Goal: Task Accomplishment & Management: Use online tool/utility

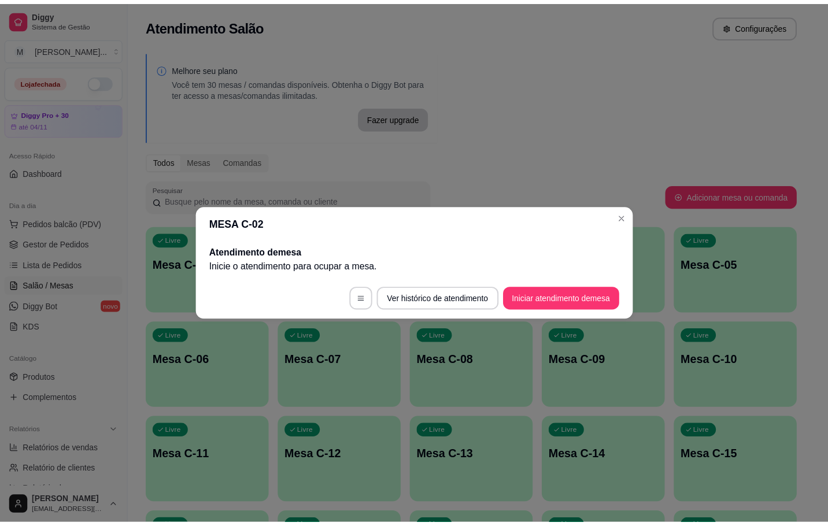
scroll to position [54, 0]
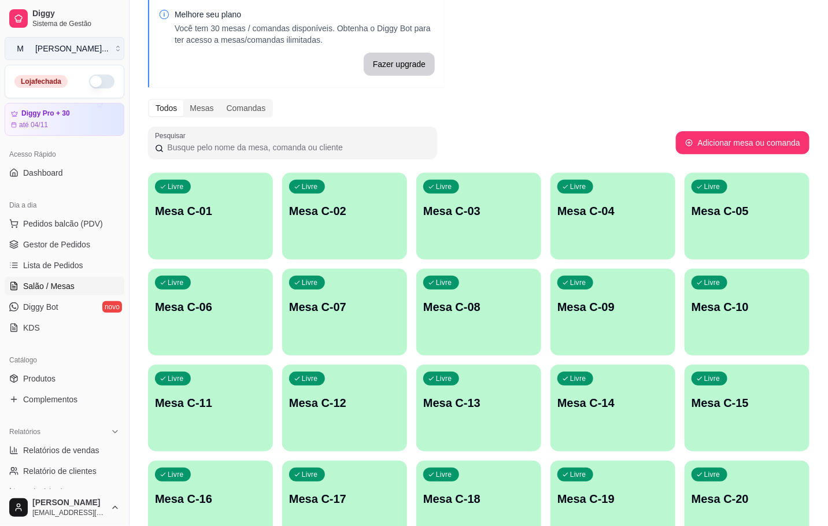
click at [75, 52] on div "[PERSON_NAME] ..." at bounding box center [71, 49] width 73 height 12
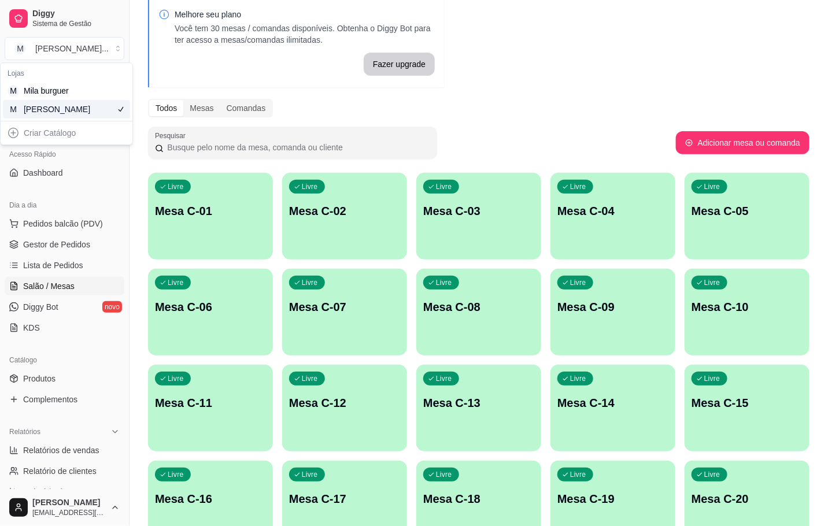
click at [61, 109] on div "[PERSON_NAME]" at bounding box center [50, 110] width 52 height 12
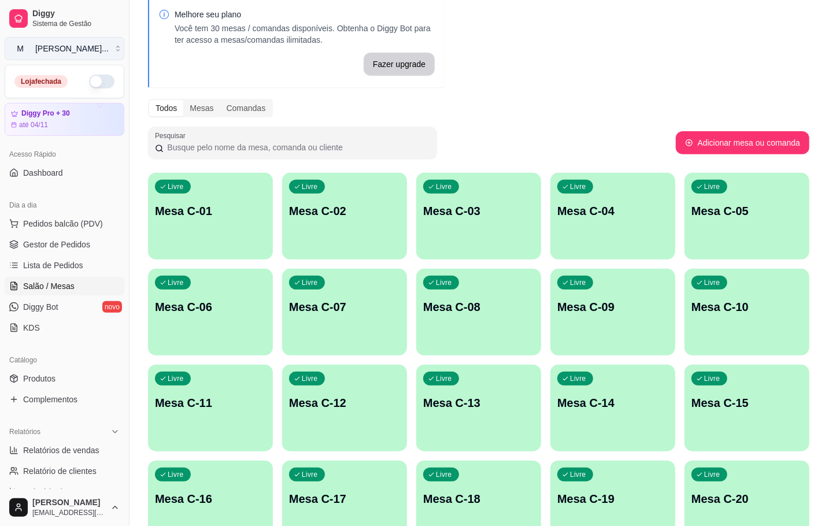
click at [54, 44] on div "[PERSON_NAME] ..." at bounding box center [71, 49] width 73 height 12
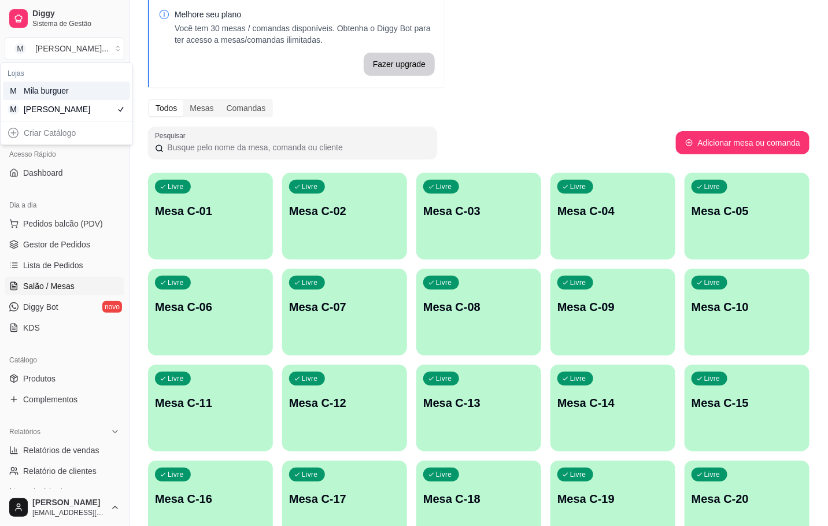
click at [69, 94] on div "Mila burguer" at bounding box center [50, 91] width 52 height 12
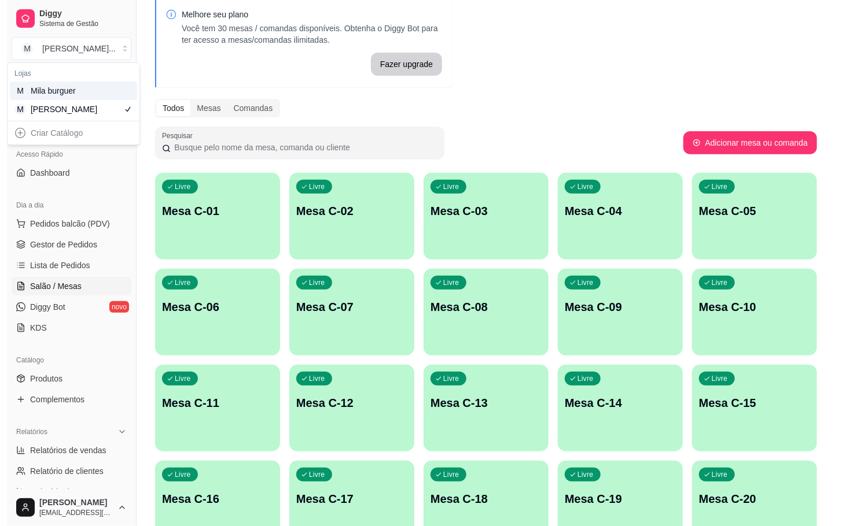
scroll to position [33, 0]
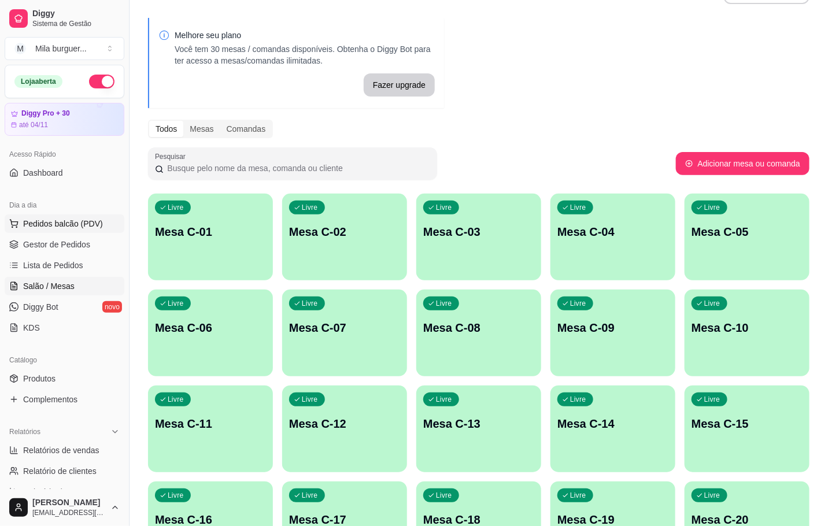
click at [51, 226] on span "Pedidos balcão (PDV)" at bounding box center [63, 224] width 80 height 12
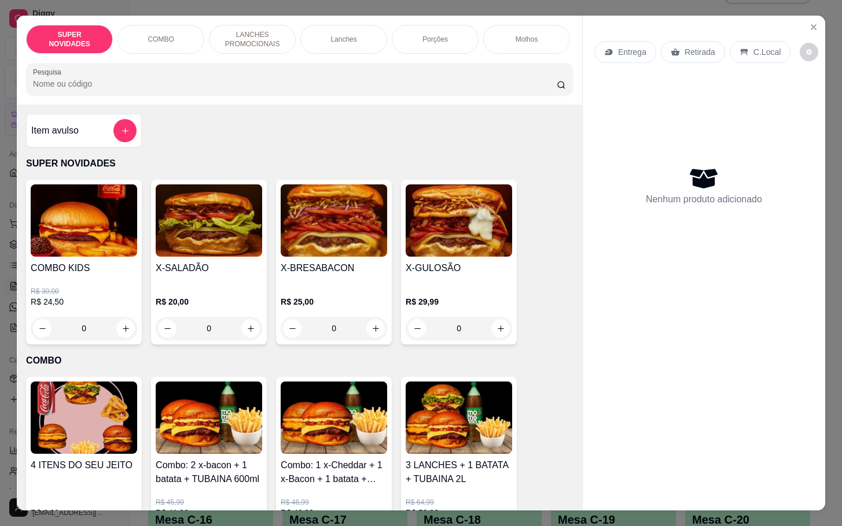
click at [463, 282] on div "X-GULOSÃO" at bounding box center [459, 272] width 106 height 23
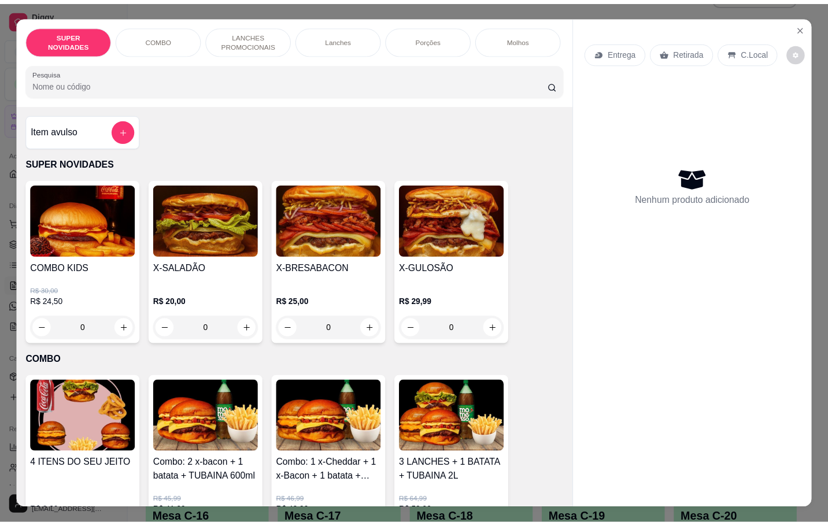
scroll to position [87, 0]
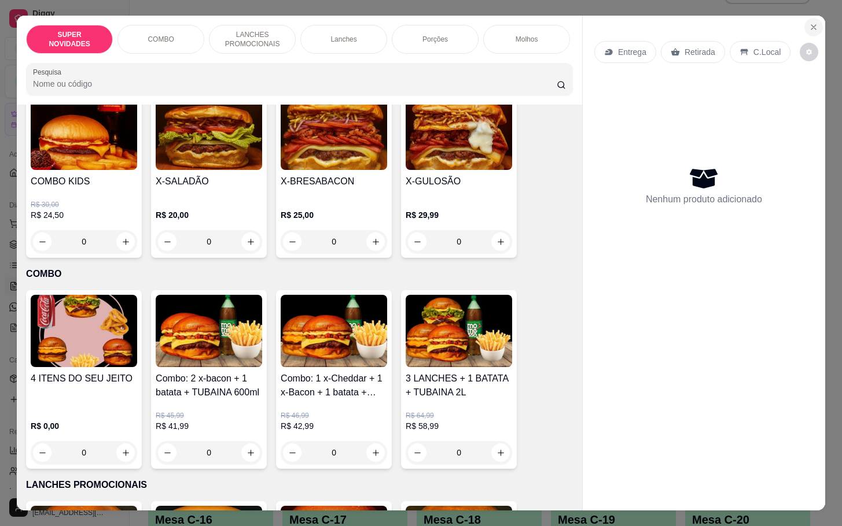
click at [809, 23] on icon "Close" at bounding box center [813, 27] width 9 height 9
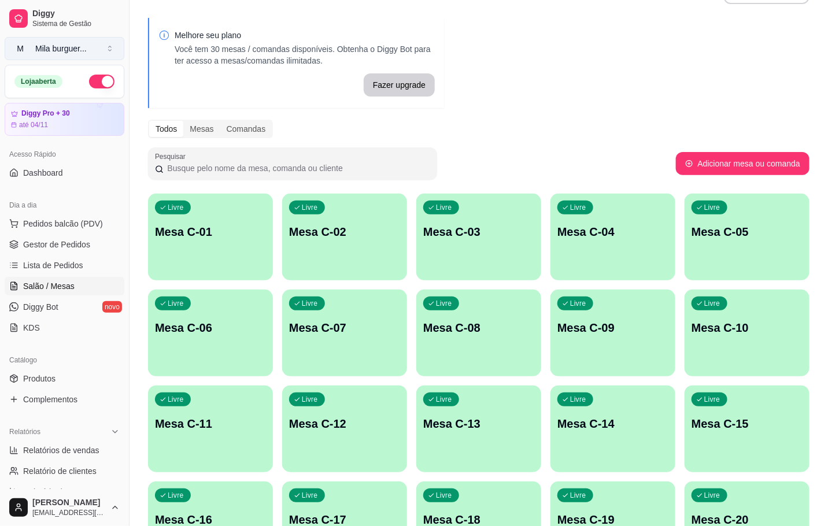
drag, startPoint x: 108, startPoint y: 53, endPoint x: 104, endPoint y: 46, distance: 8.0
click at [106, 49] on button "M Mila burguer ..." at bounding box center [65, 48] width 120 height 23
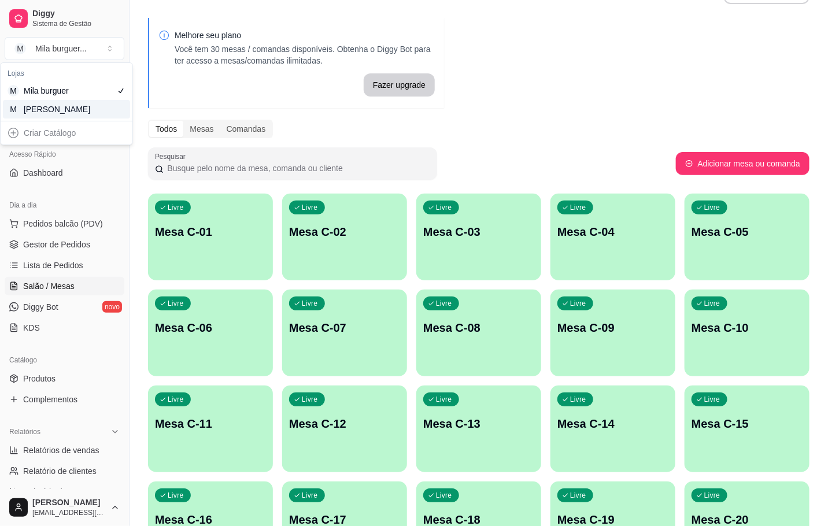
click at [75, 112] on div "[PERSON_NAME]" at bounding box center [50, 110] width 52 height 12
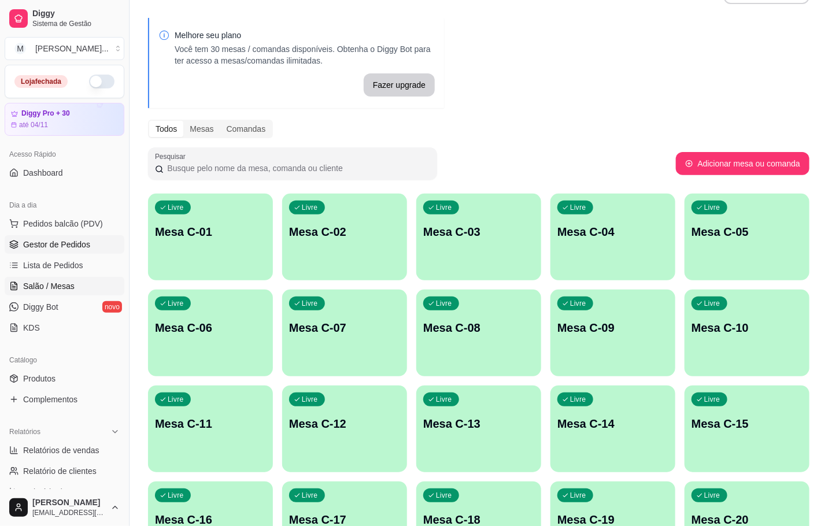
drag, startPoint x: 40, startPoint y: 245, endPoint x: 47, endPoint y: 244, distance: 7.2
click at [42, 245] on span "Gestor de Pedidos" at bounding box center [56, 245] width 67 height 12
